Goal: Transaction & Acquisition: Purchase product/service

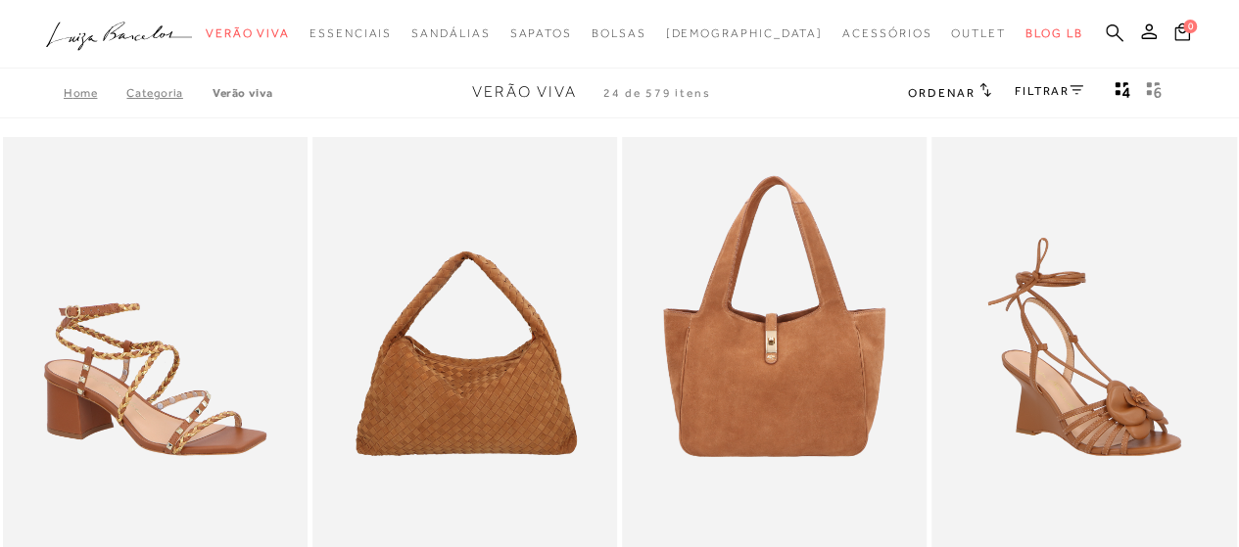
click at [1116, 30] on icon at bounding box center [1115, 33] width 18 height 18
click at [1114, 34] on icon at bounding box center [1115, 33] width 18 height 18
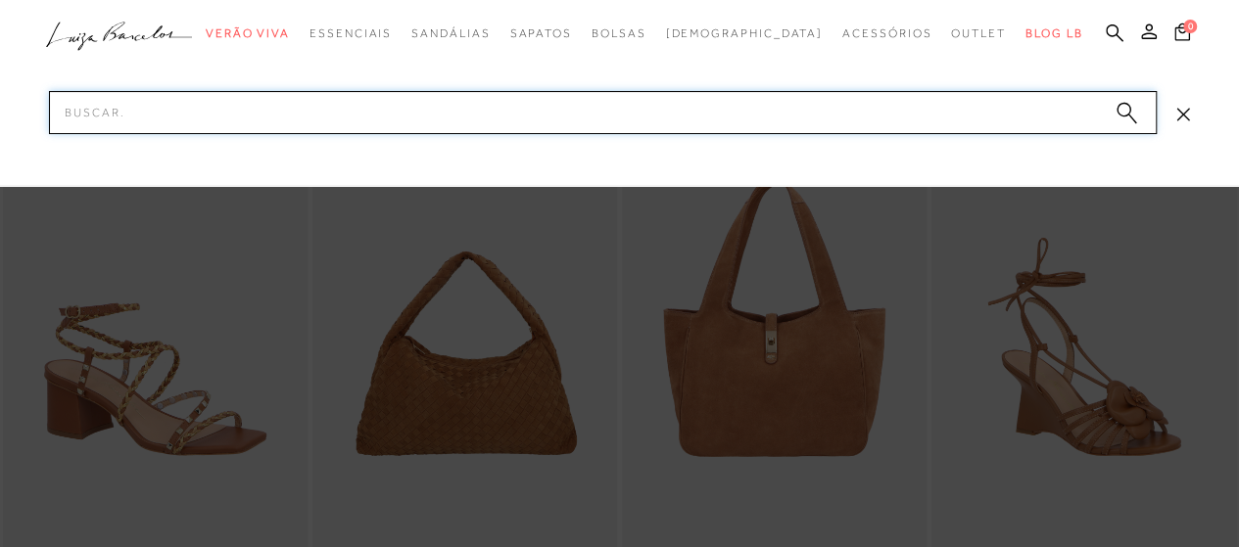
click at [989, 110] on input "Pesquisar" at bounding box center [603, 112] width 1108 height 43
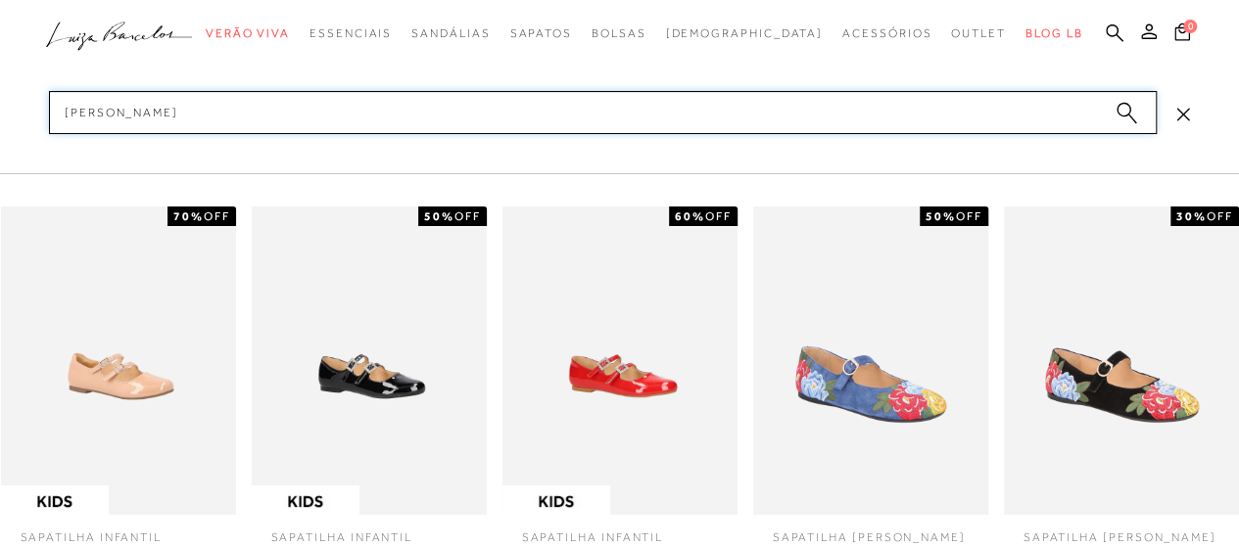
type input "mary jane"
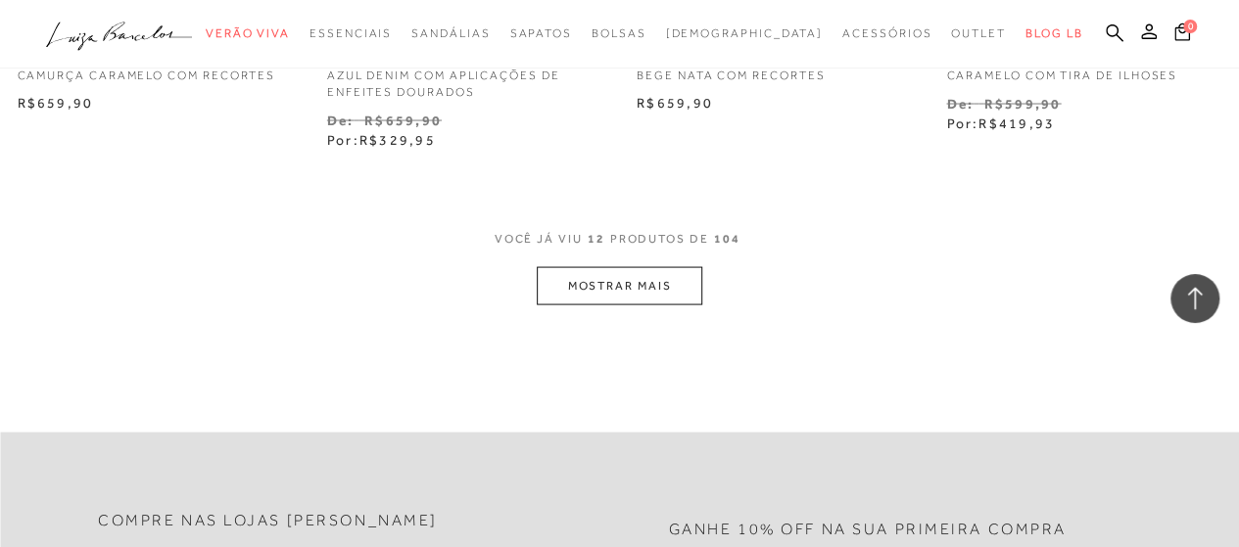
scroll to position [1861, 0]
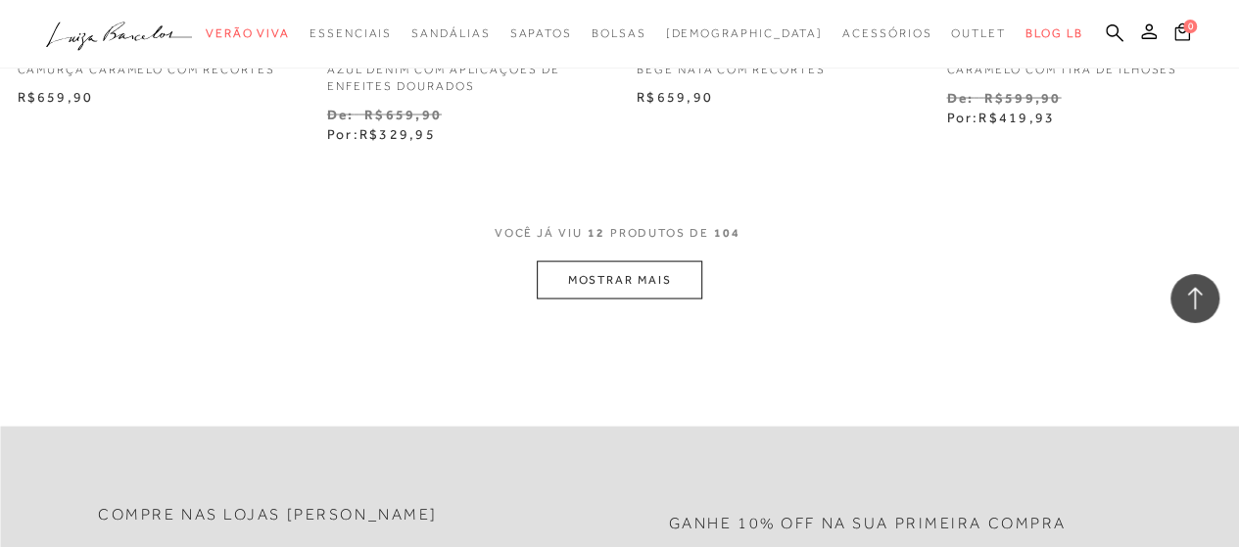
click at [621, 289] on button "MOSTRAR MAIS" at bounding box center [619, 280] width 165 height 38
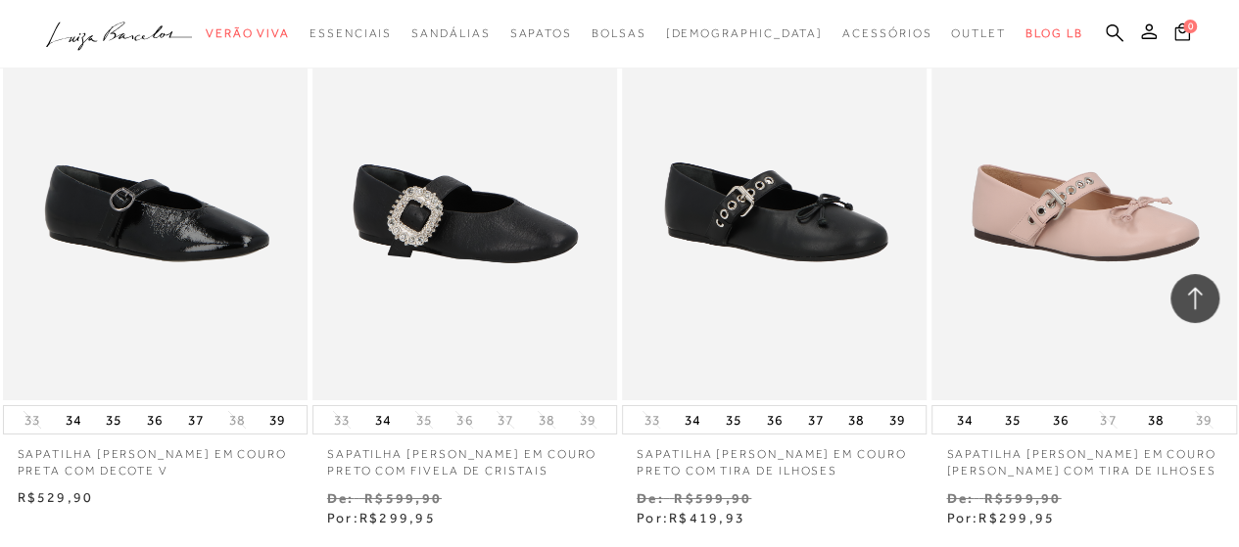
scroll to position [3526, 0]
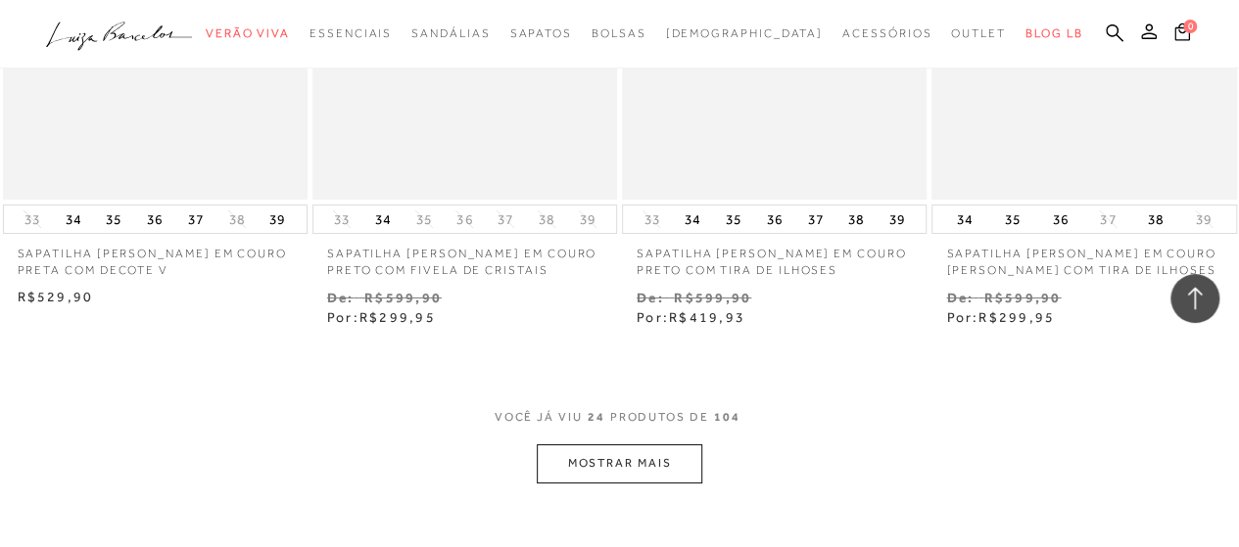
click at [616, 456] on button "MOSTRAR MAIS" at bounding box center [619, 464] width 165 height 38
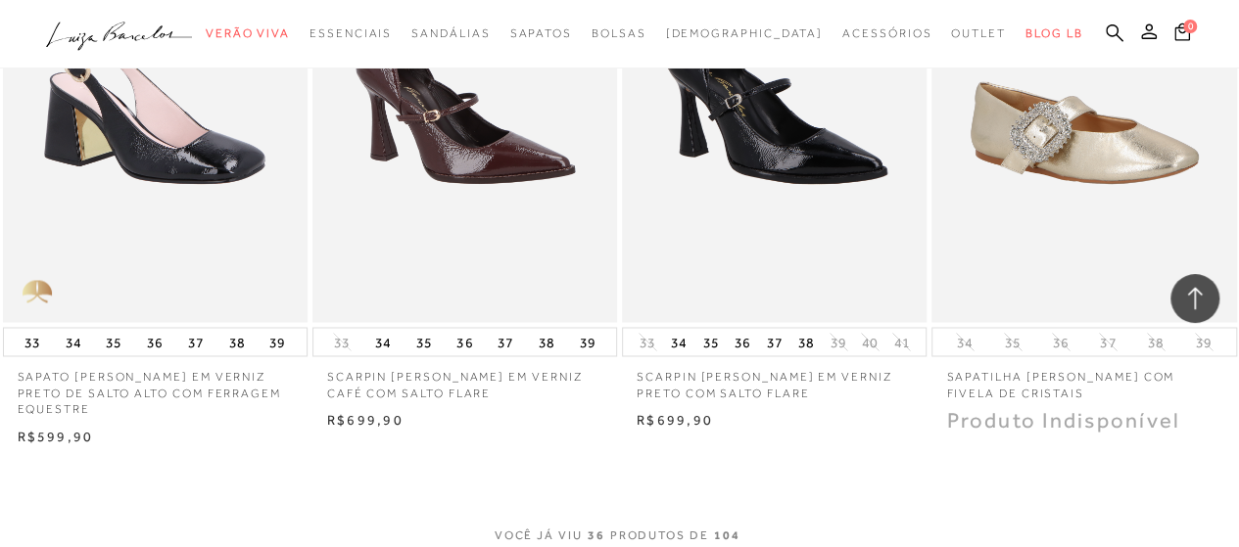
scroll to position [5484, 0]
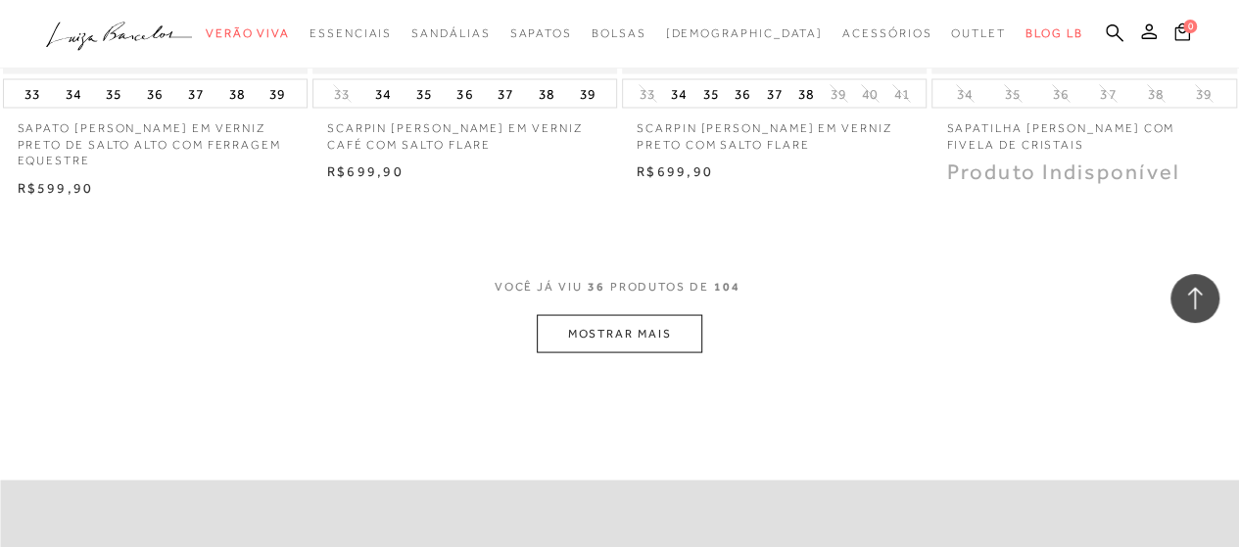
click at [568, 319] on button "MOSTRAR MAIS" at bounding box center [619, 333] width 165 height 38
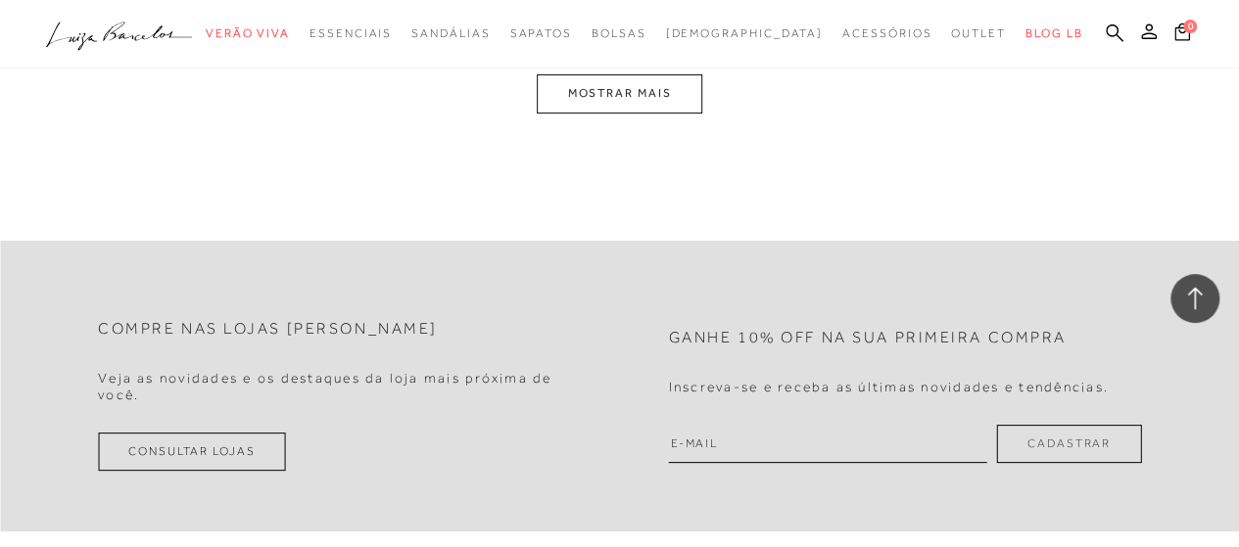
scroll to position [7541, 0]
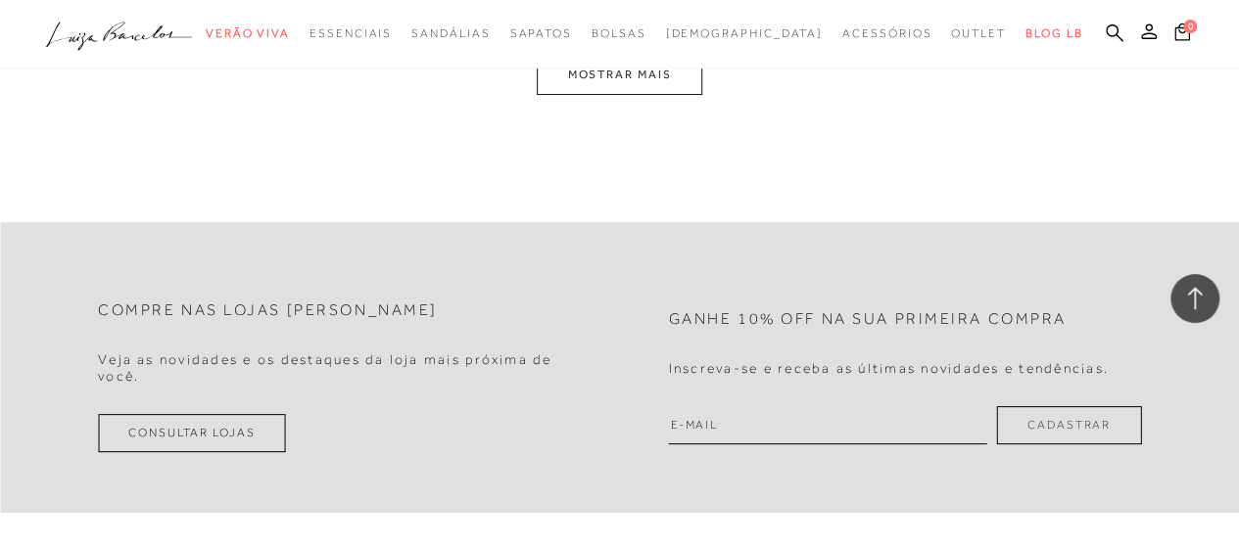
click at [589, 71] on button "MOSTRAR MAIS" at bounding box center [619, 75] width 165 height 38
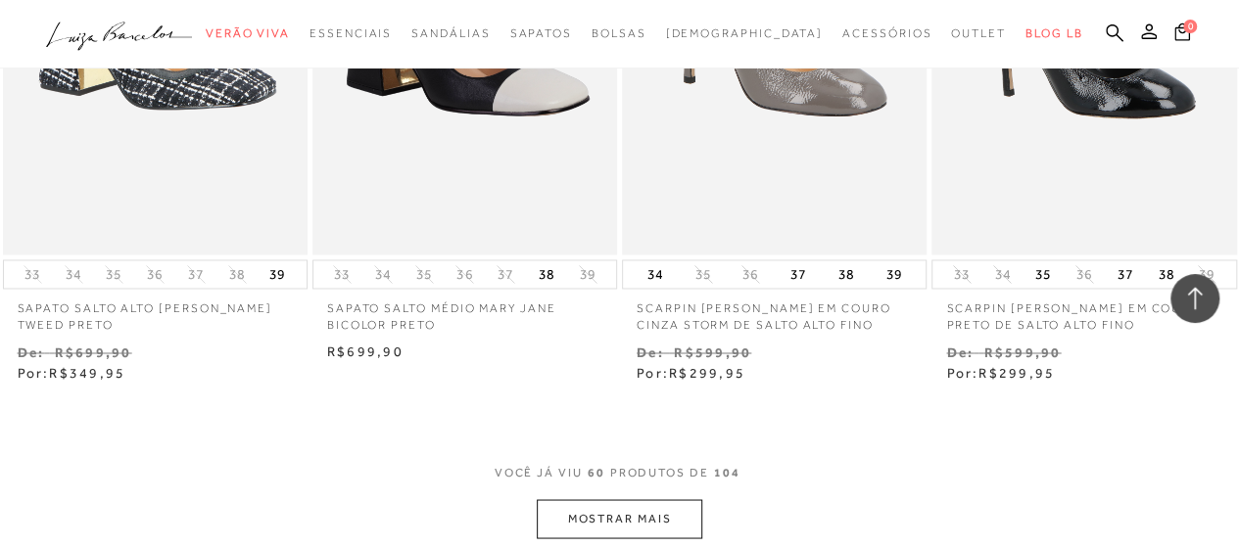
scroll to position [9103, 0]
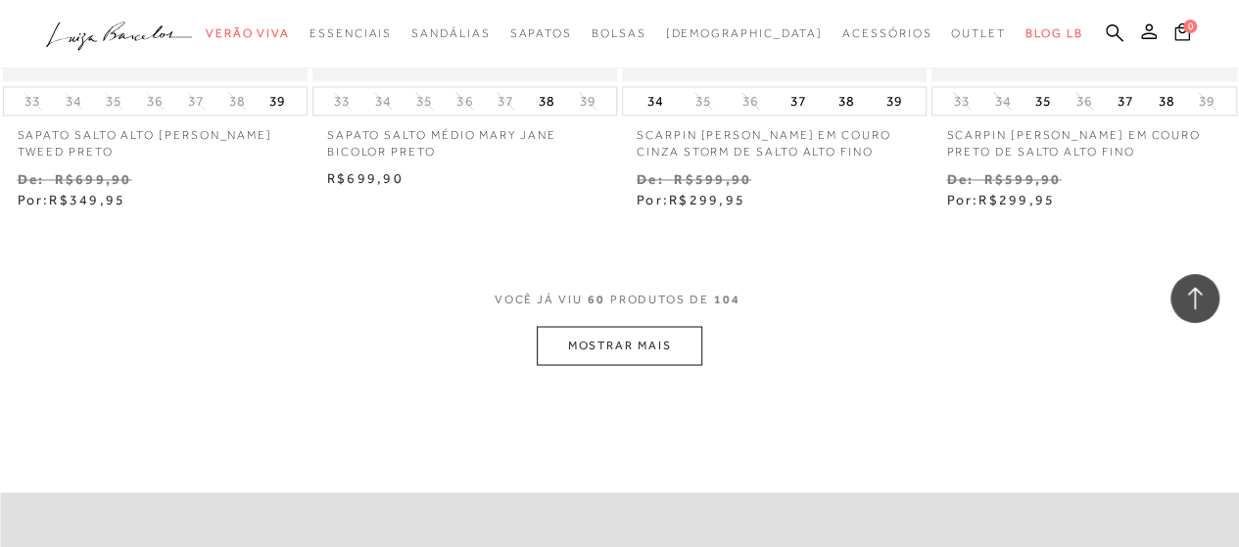
click at [621, 364] on button "MOSTRAR MAIS" at bounding box center [619, 345] width 165 height 38
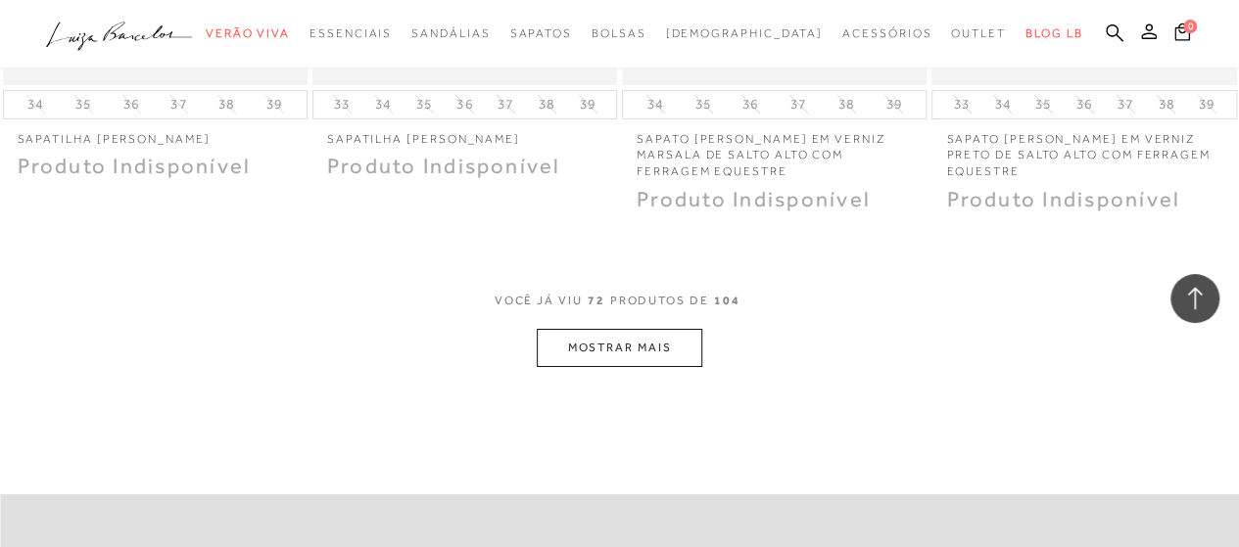
scroll to position [10964, 0]
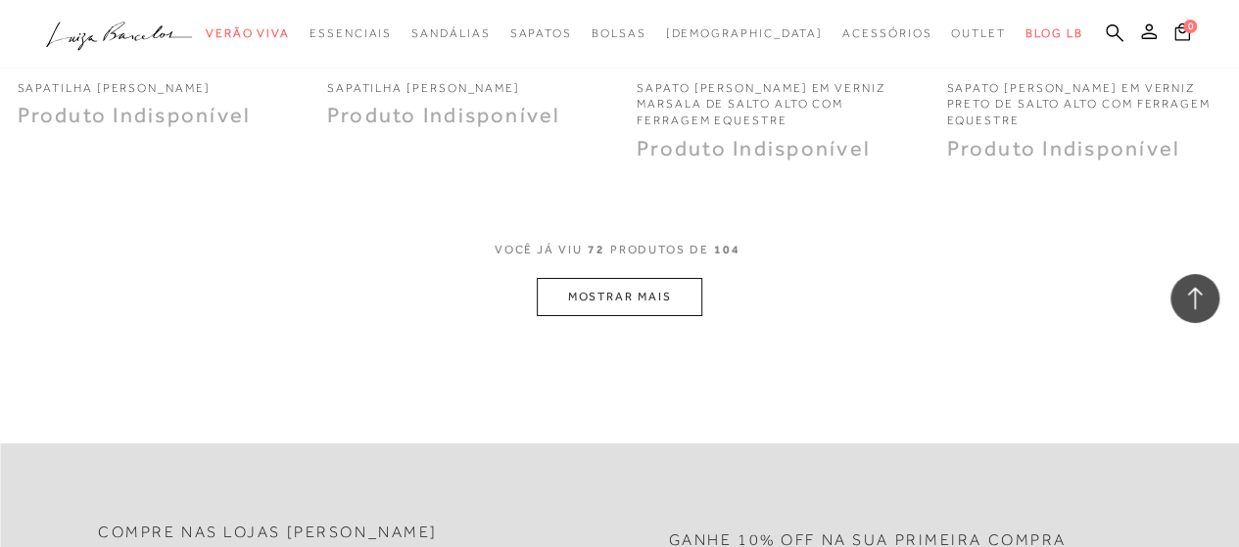
click at [652, 300] on button "MOSTRAR MAIS" at bounding box center [619, 297] width 165 height 38
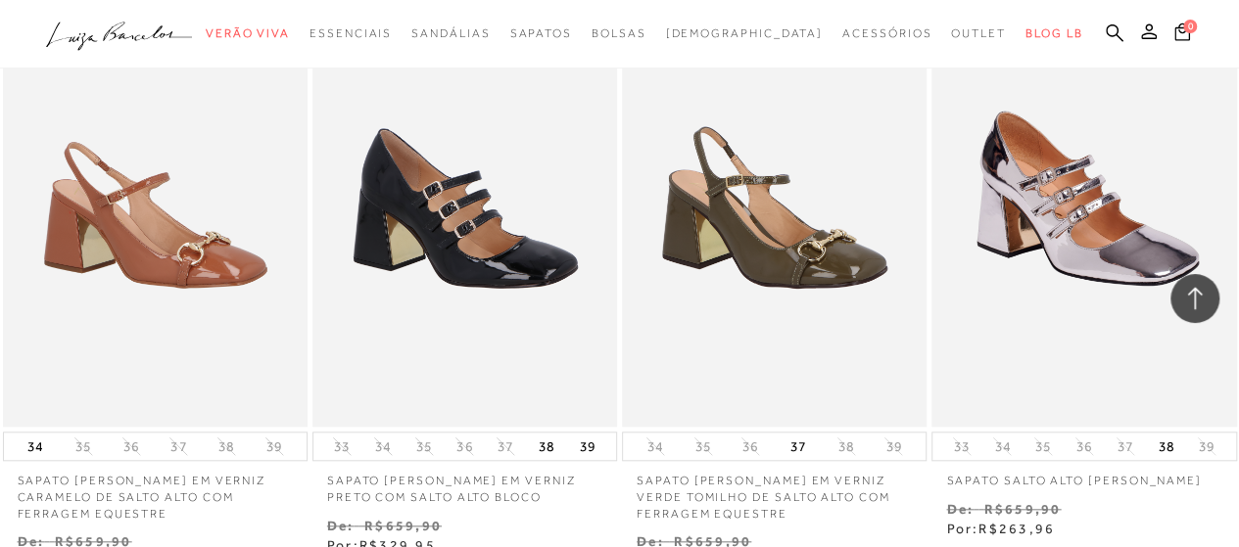
scroll to position [7830, 0]
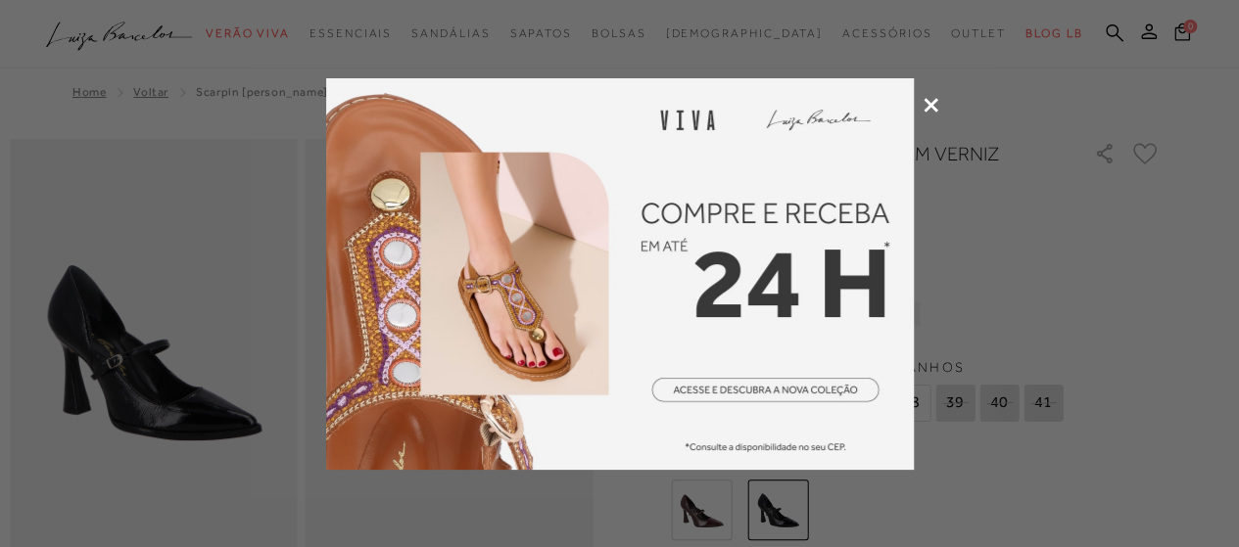
click at [925, 109] on icon at bounding box center [931, 105] width 15 height 15
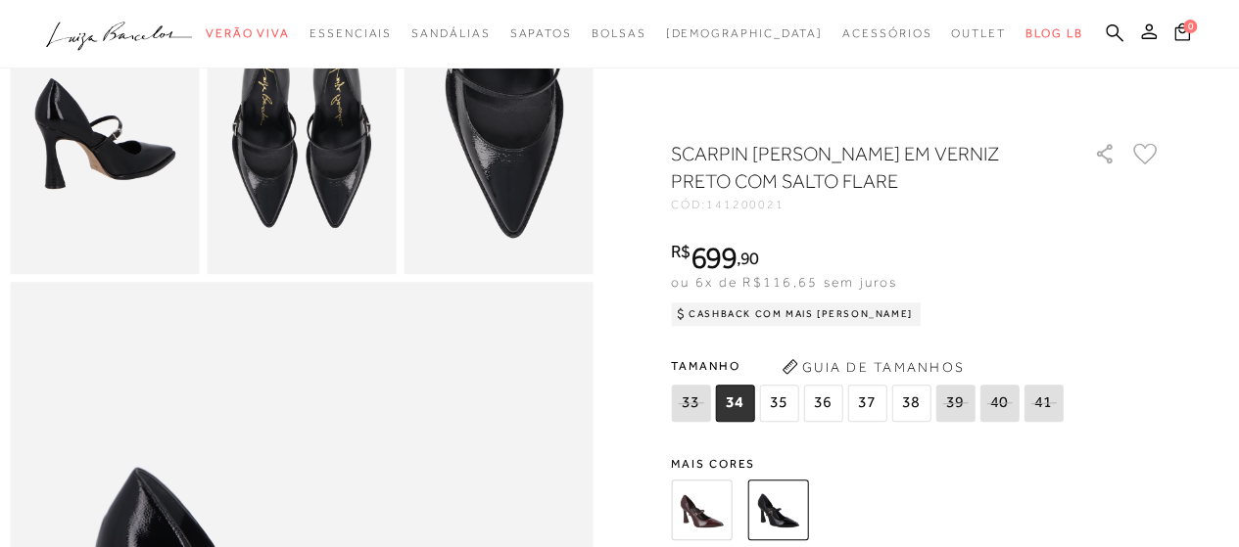
scroll to position [490, 0]
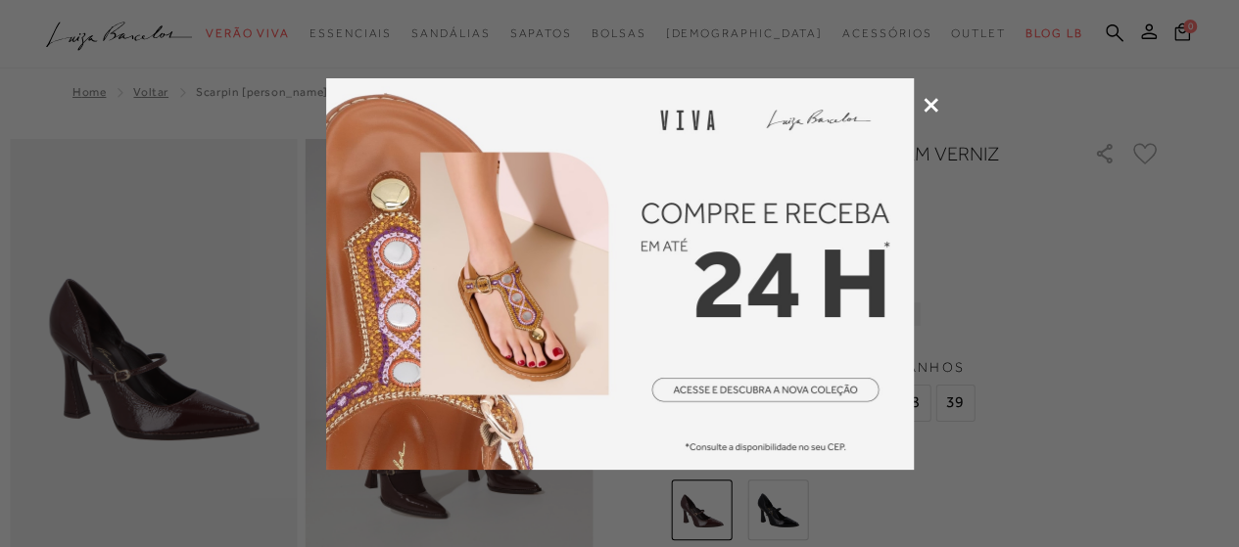
click at [928, 108] on icon at bounding box center [931, 105] width 15 height 15
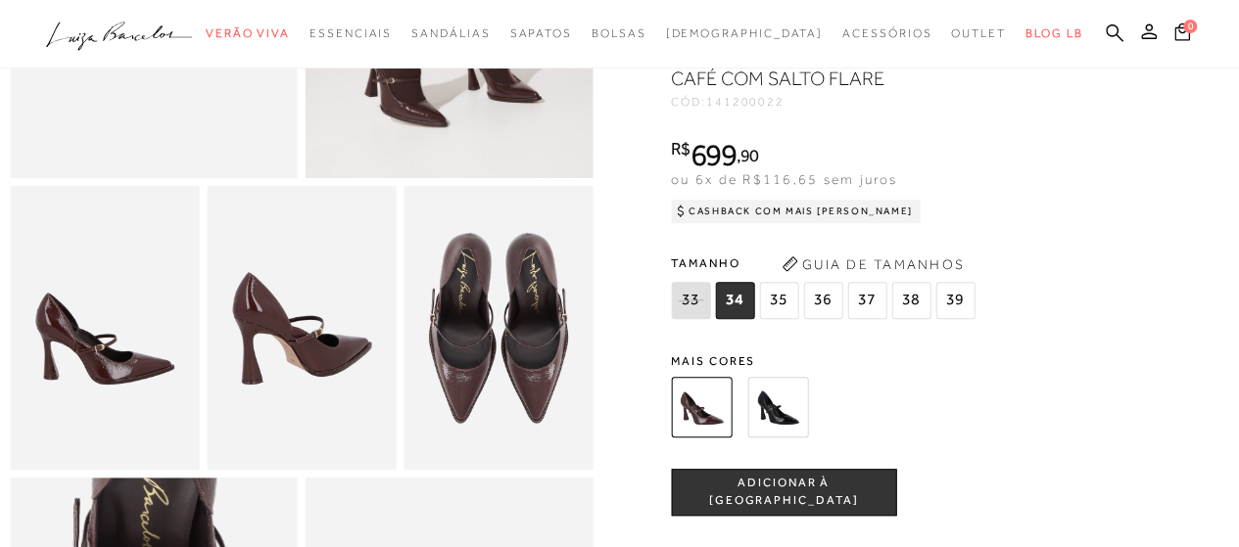
scroll to position [196, 0]
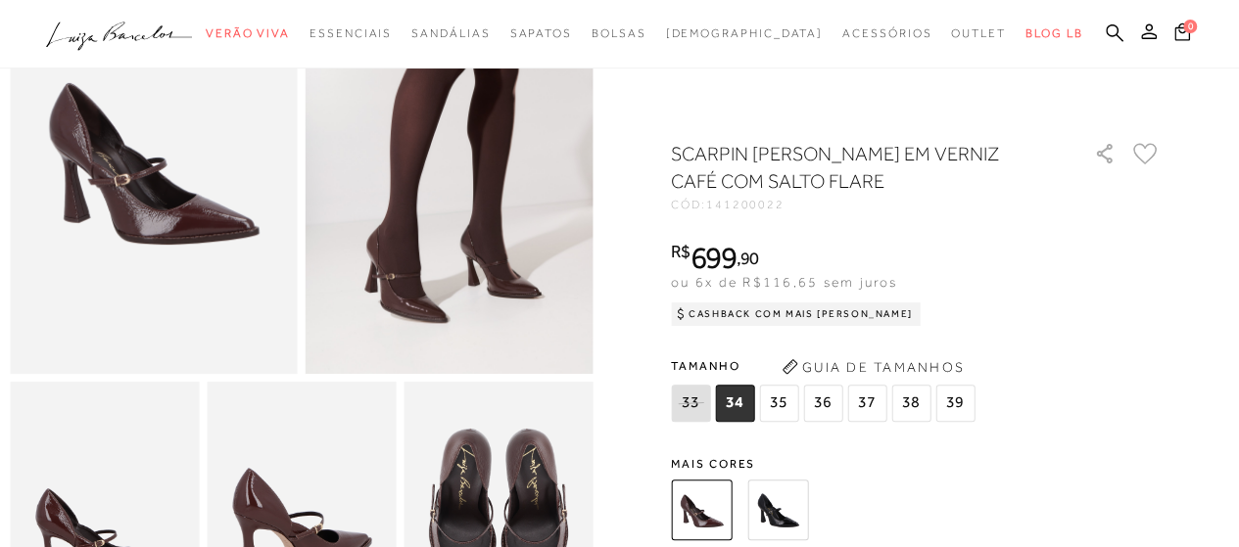
click at [371, 215] on img at bounding box center [450, 158] width 288 height 431
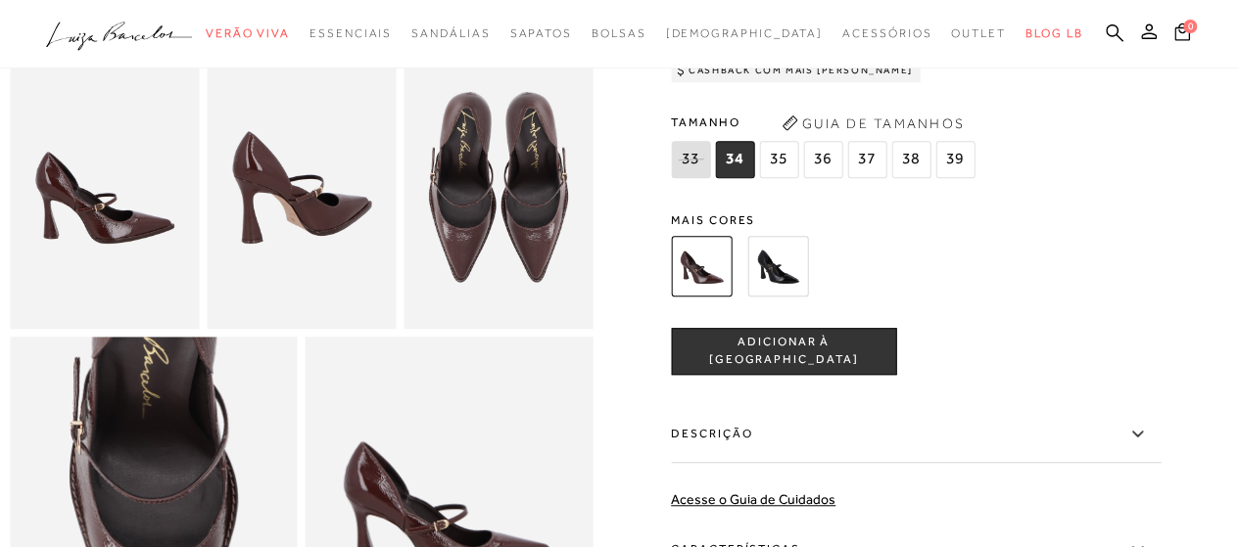
scroll to position [490, 0]
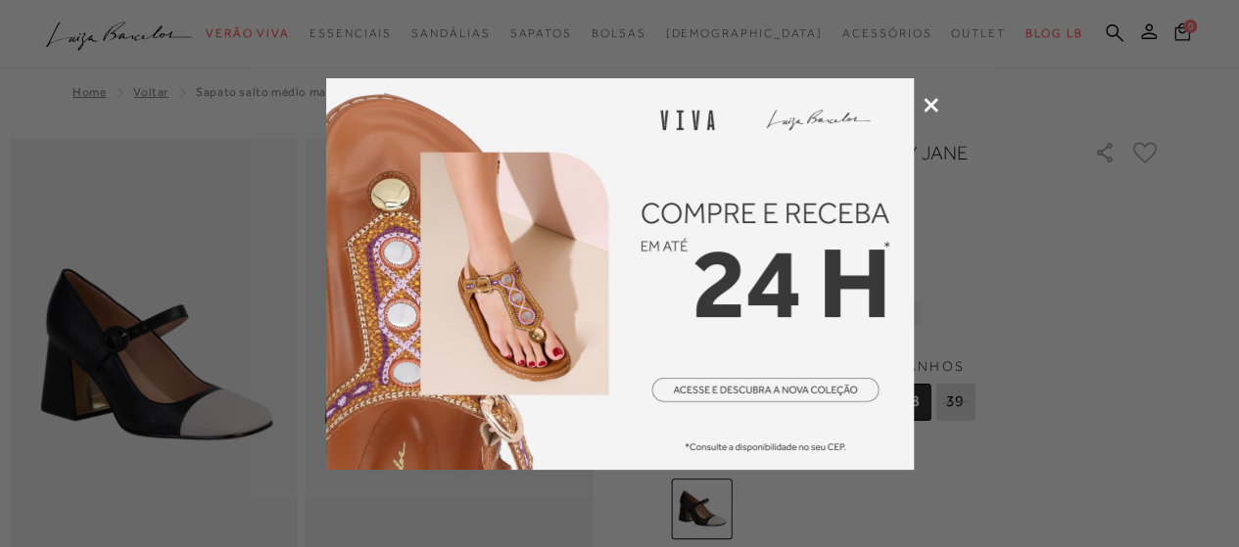
click at [934, 100] on icon at bounding box center [931, 105] width 15 height 15
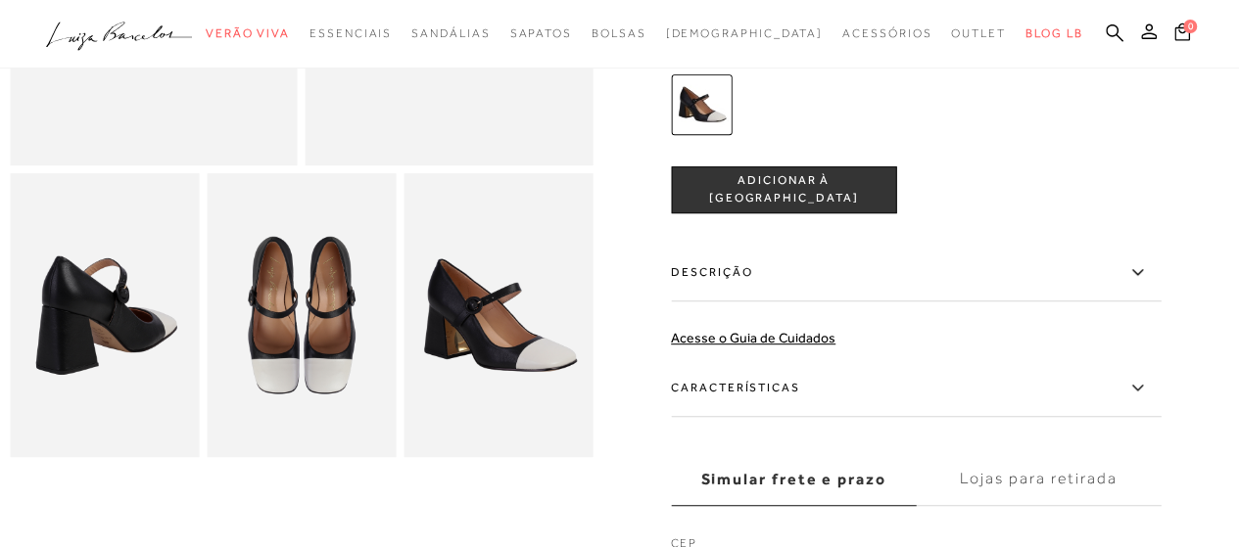
scroll to position [301, 0]
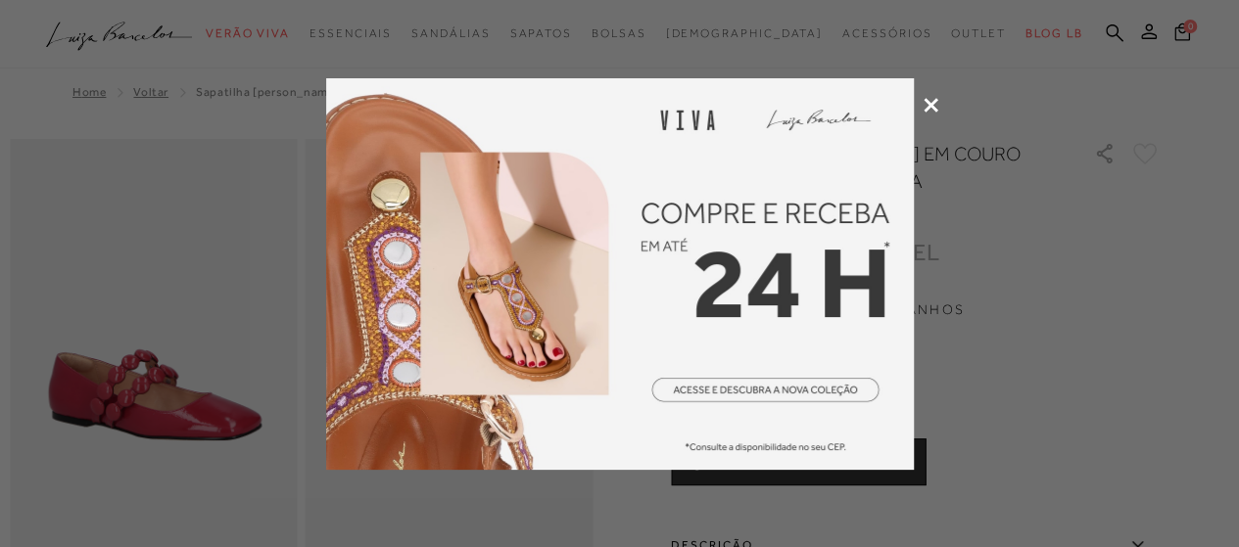
click at [932, 103] on icon at bounding box center [931, 105] width 15 height 15
